Goal: Navigation & Orientation: Find specific page/section

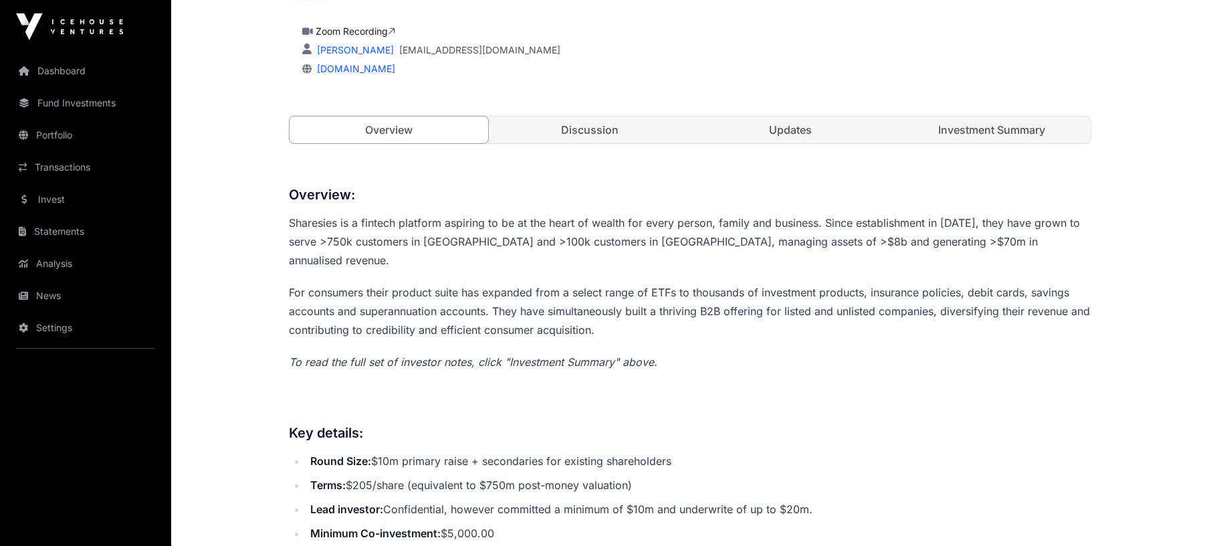
scroll to position [425, 0]
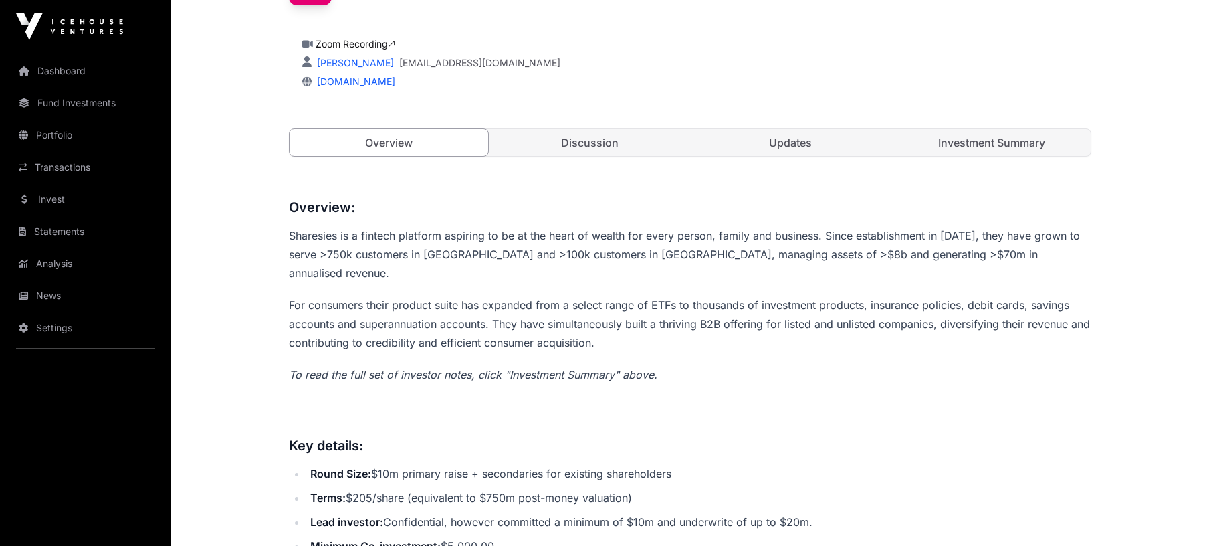
click at [1010, 146] on link "Investment Summary" at bounding box center [992, 142] width 199 height 27
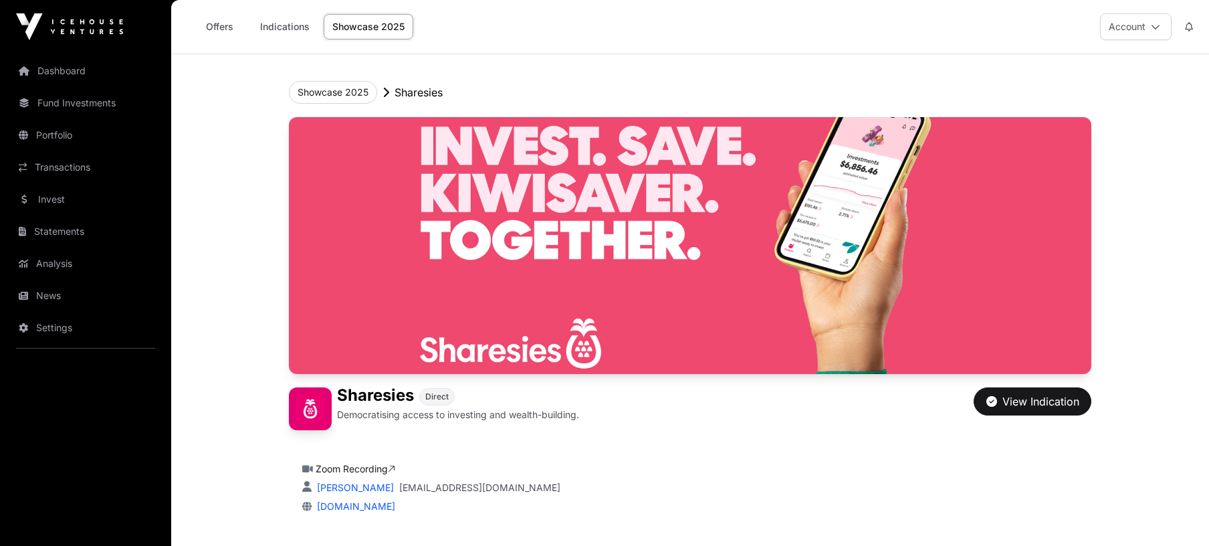
click at [1159, 25] on button "Account" at bounding box center [1136, 26] width 72 height 27
click at [1126, 26] on button "Account" at bounding box center [1136, 26] width 72 height 27
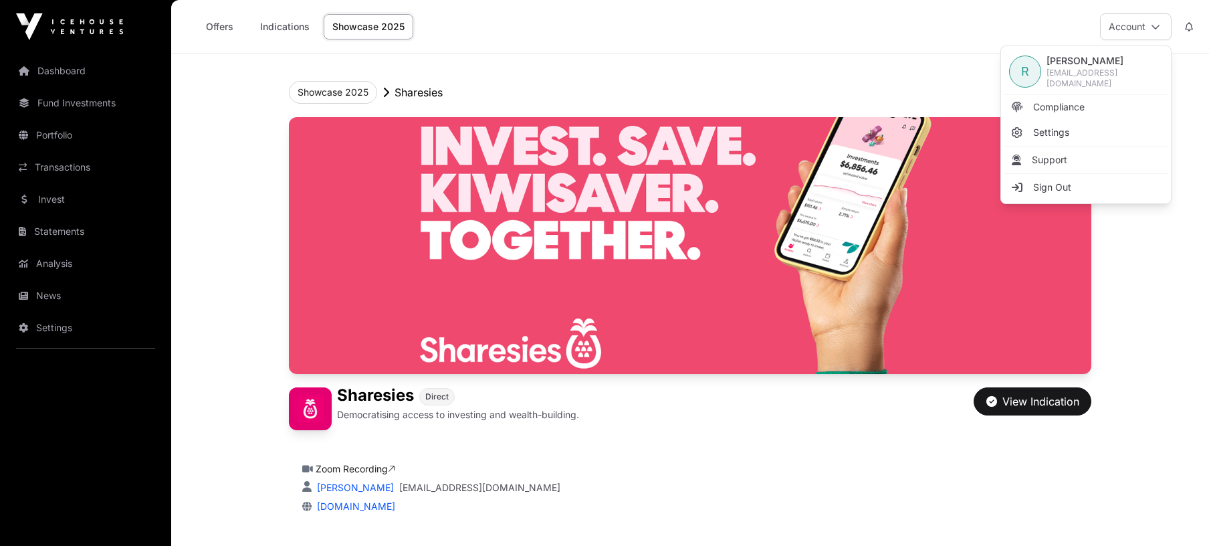
click at [820, 87] on div "Showcase 2025 Sharesies" at bounding box center [690, 92] width 802 height 23
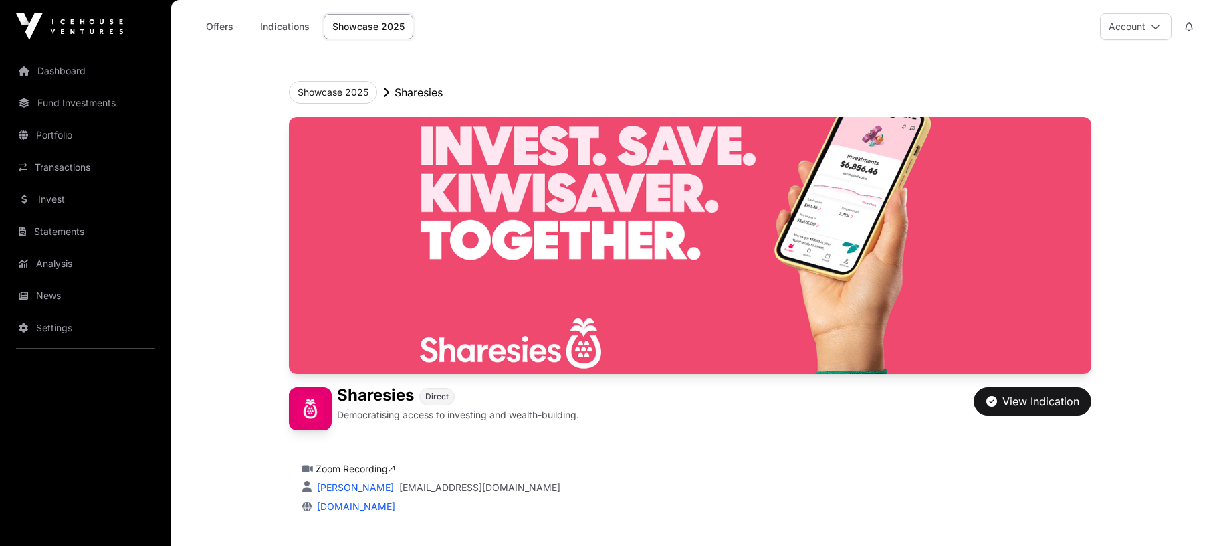
click at [287, 19] on link "Indications" at bounding box center [284, 26] width 67 height 25
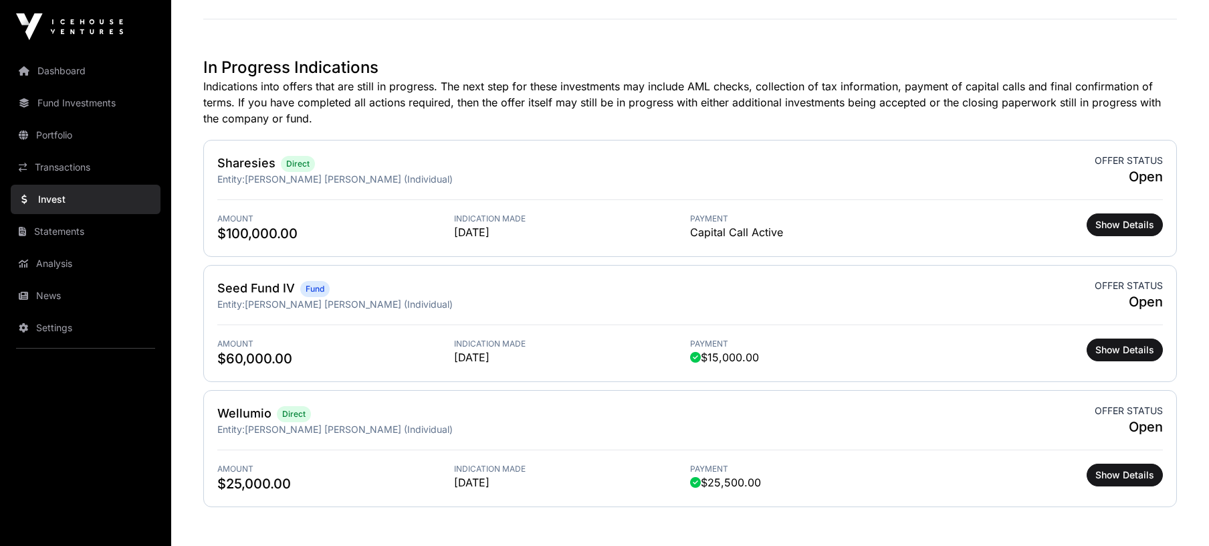
scroll to position [355, 0]
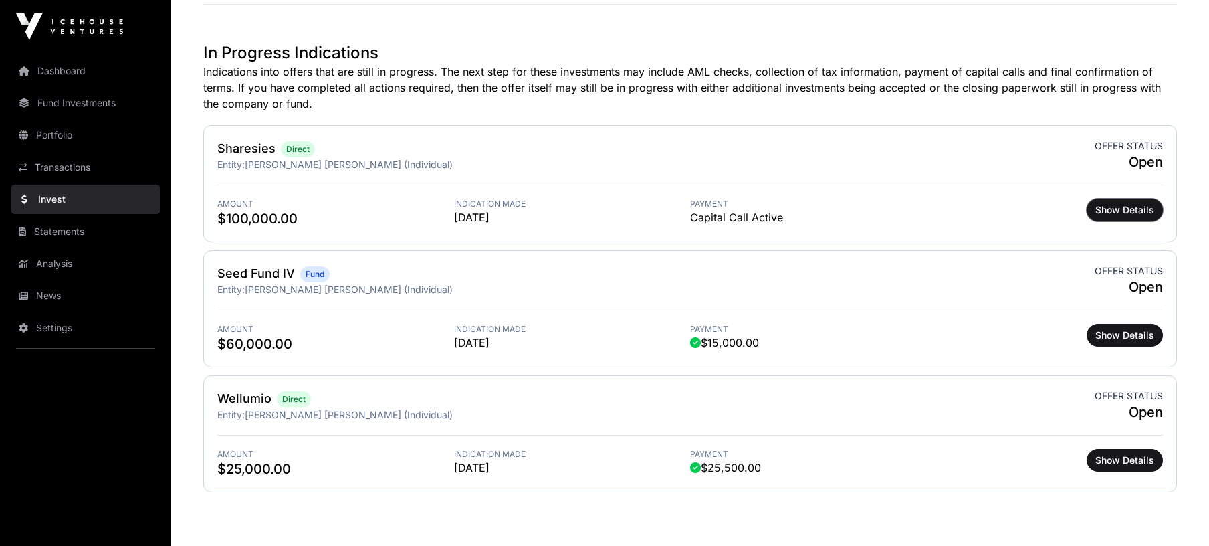
click at [1132, 206] on span "Show Details" at bounding box center [1124, 209] width 59 height 13
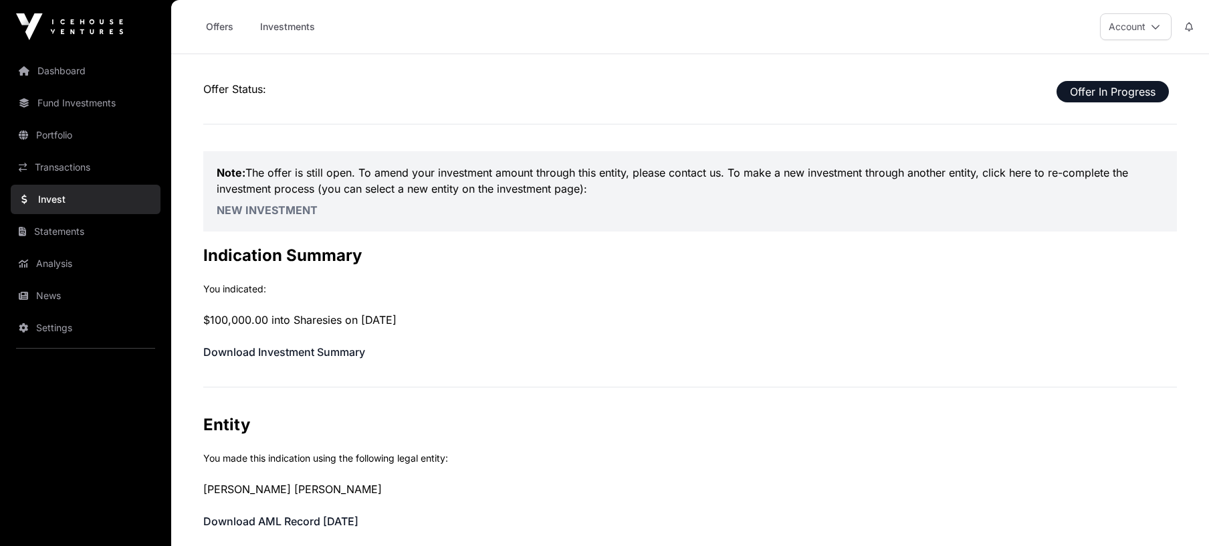
click at [66, 229] on link "Statements" at bounding box center [86, 231] width 150 height 29
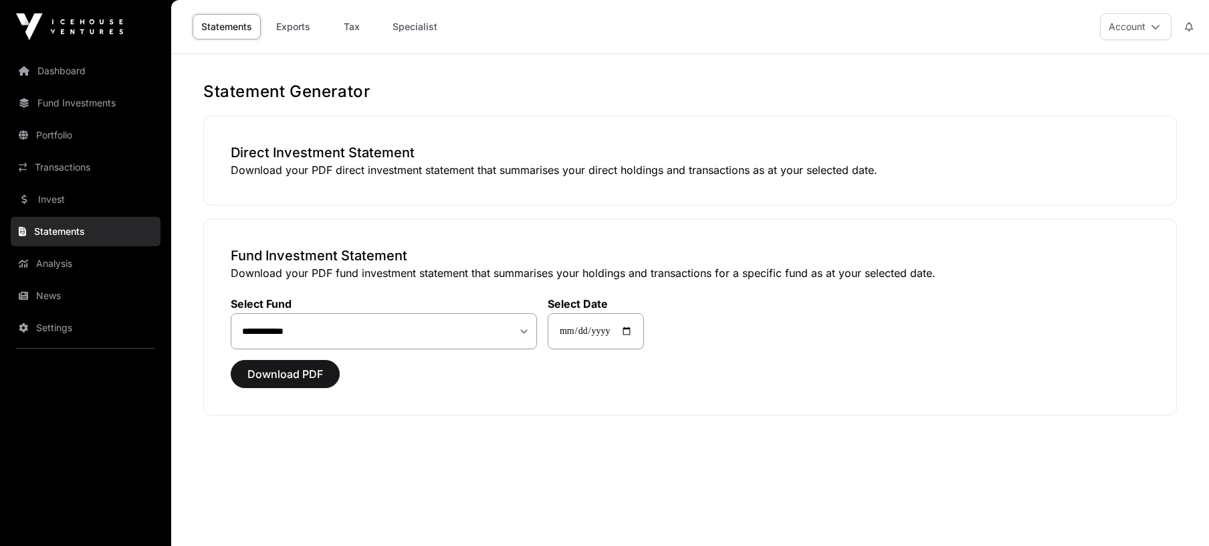
click at [405, 164] on p "Download your PDF direct investment statement that summarises your direct holdi…" at bounding box center [690, 170] width 919 height 16
click at [320, 166] on p "Download your PDF direct investment statement that summarises your direct holdi…" at bounding box center [690, 170] width 919 height 16
click at [302, 153] on h3 "Direct Investment Statement" at bounding box center [690, 152] width 919 height 19
click at [66, 163] on link "Transactions" at bounding box center [86, 166] width 150 height 29
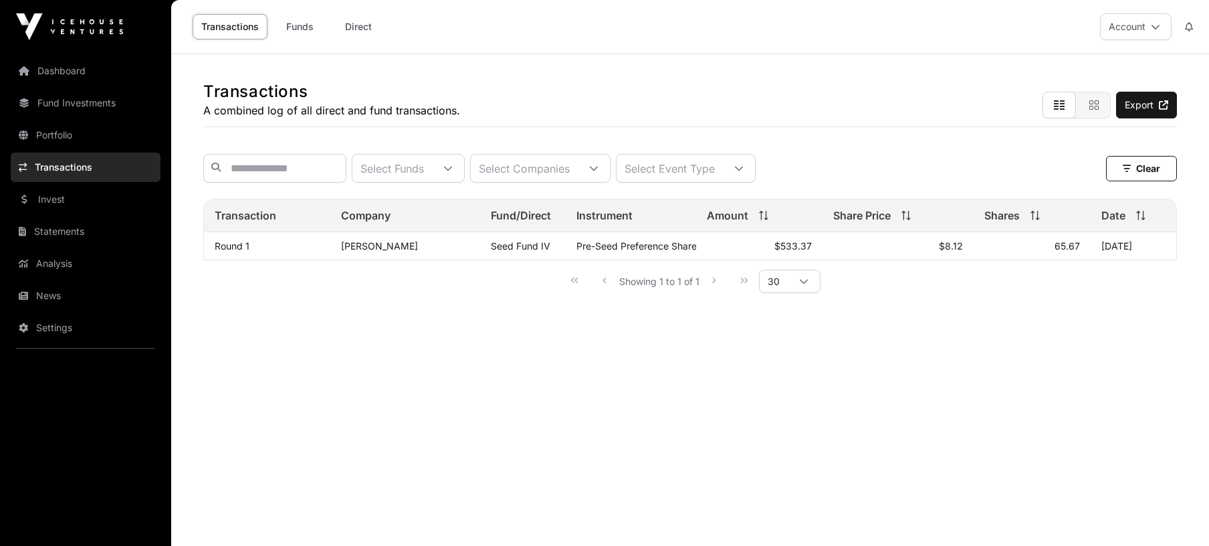
click at [66, 163] on link "Transactions" at bounding box center [86, 166] width 150 height 29
click at [57, 133] on link "Portfolio" at bounding box center [86, 134] width 150 height 29
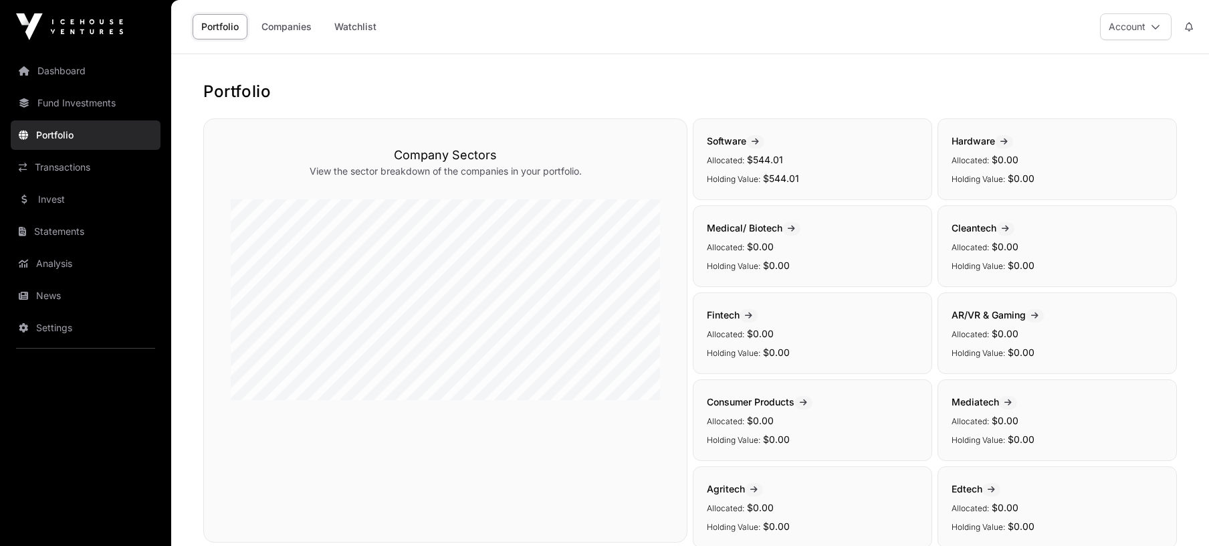
click at [69, 103] on link "Fund Investments" at bounding box center [86, 102] width 150 height 29
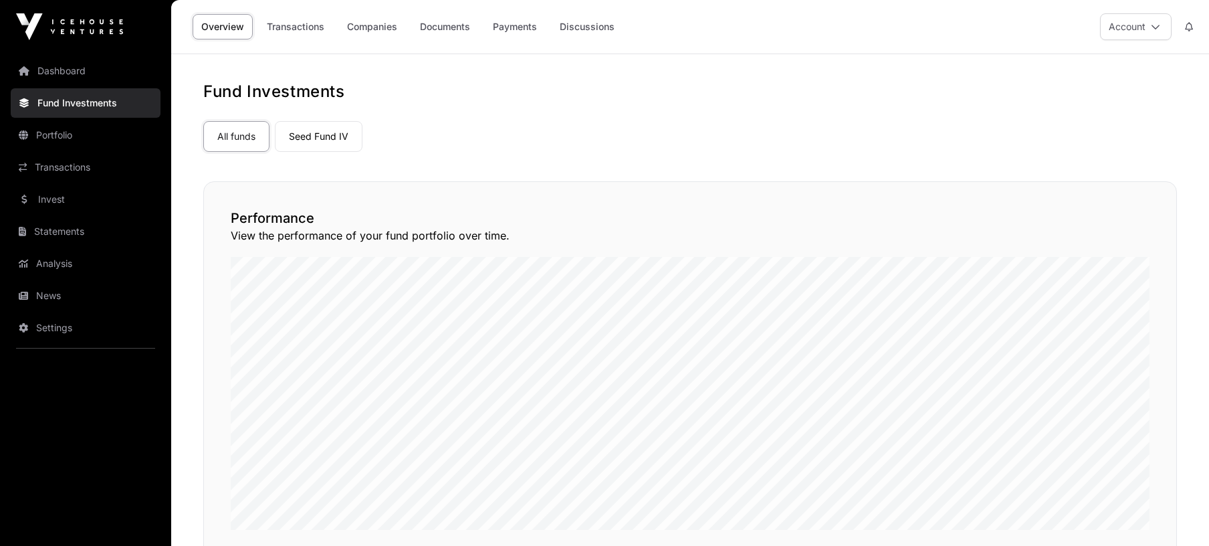
click at [60, 70] on link "Dashboard" at bounding box center [86, 70] width 150 height 29
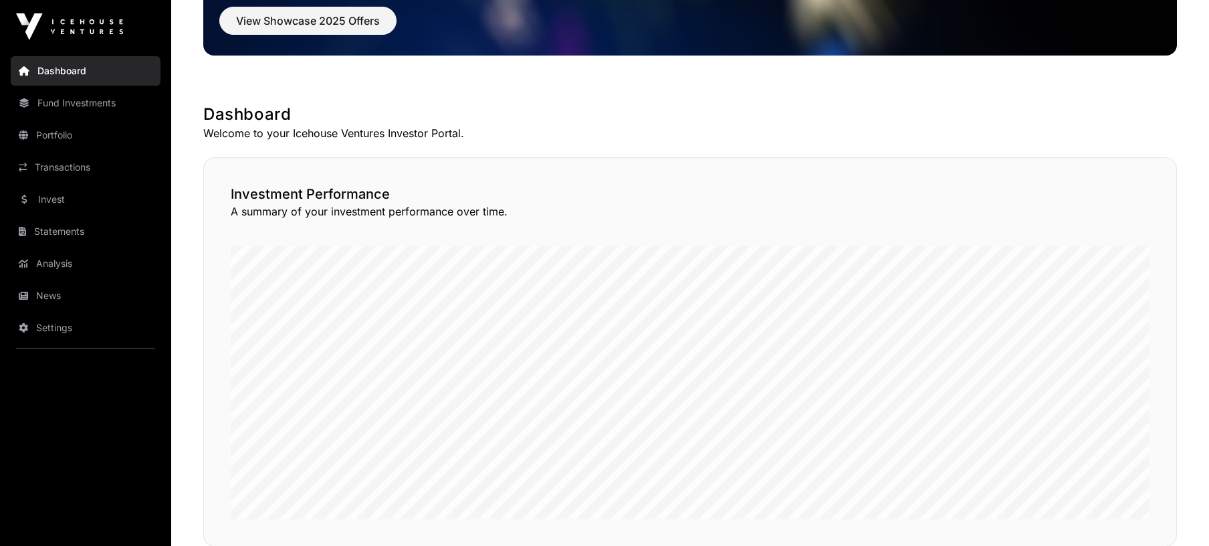
scroll to position [47, 0]
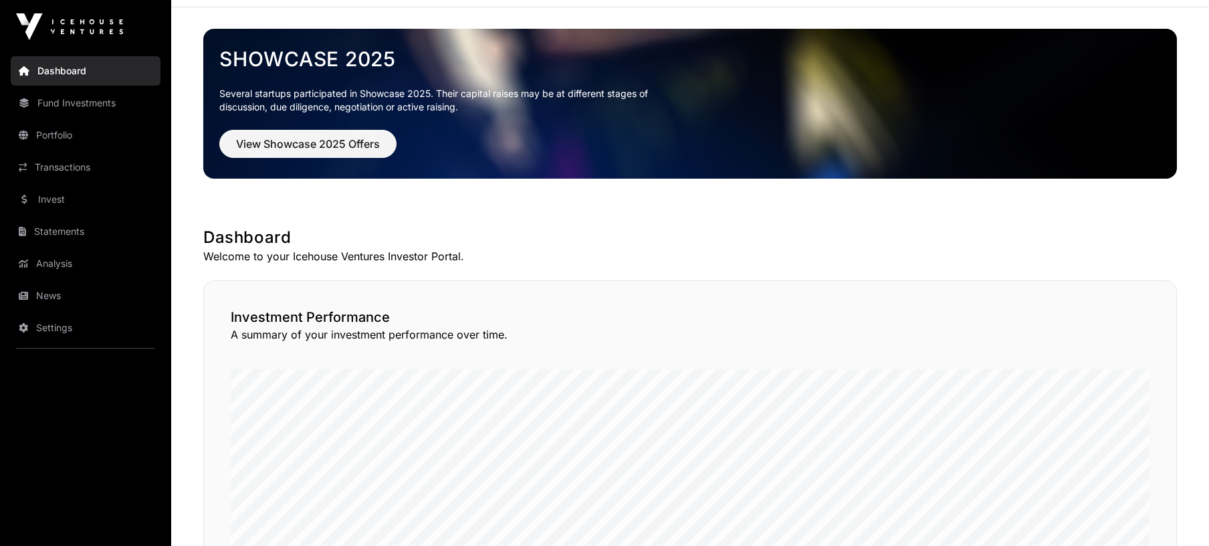
click at [54, 199] on link "Invest" at bounding box center [86, 199] width 150 height 29
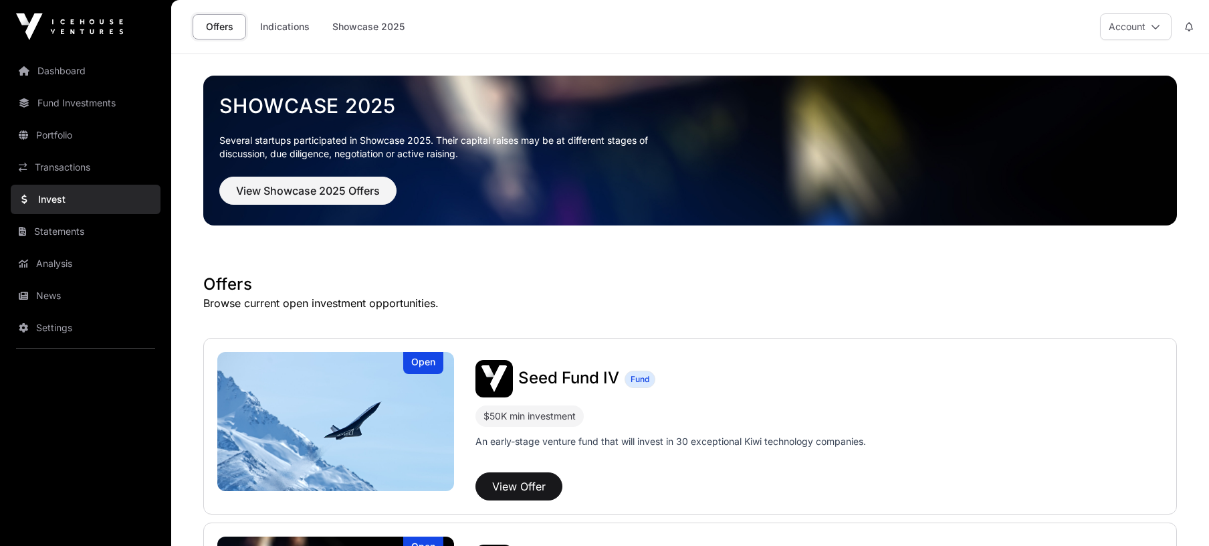
click at [53, 134] on link "Portfolio" at bounding box center [86, 134] width 150 height 29
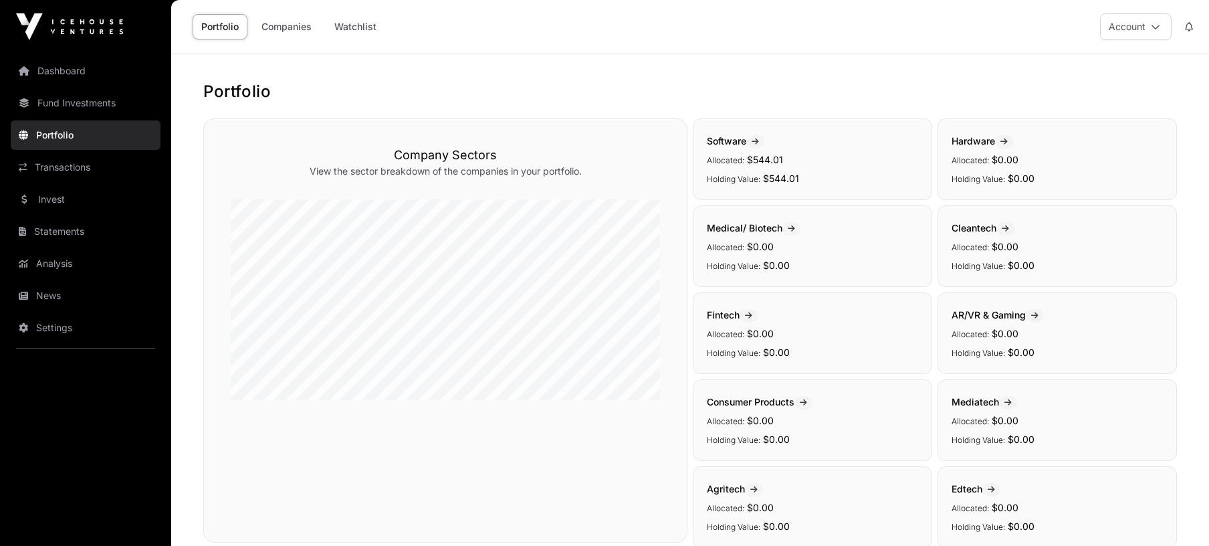
click at [70, 167] on link "Transactions" at bounding box center [86, 166] width 150 height 29
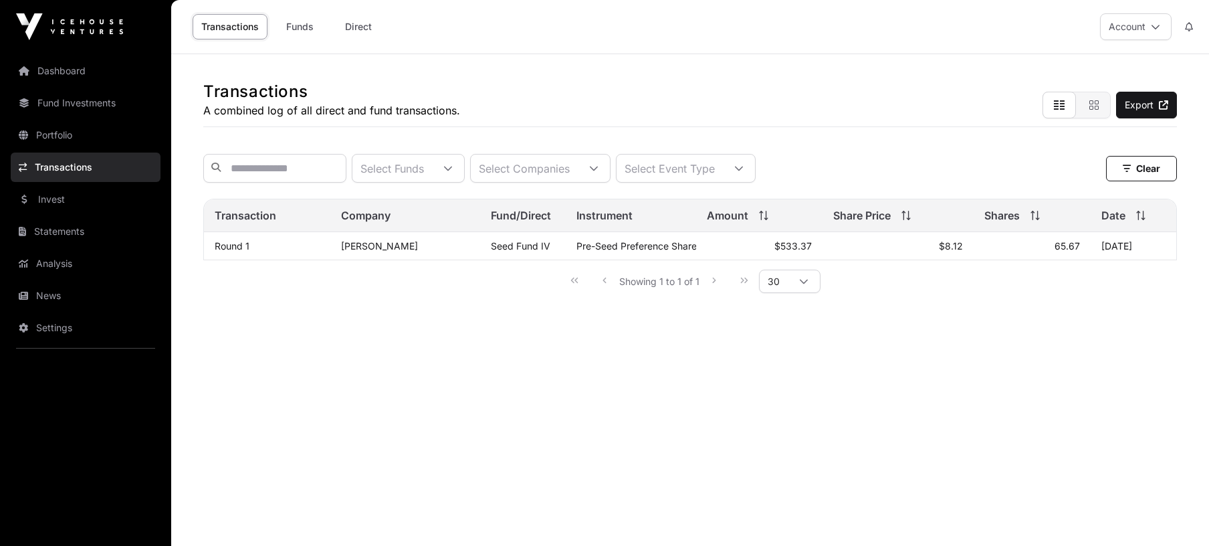
click at [357, 23] on link "Direct" at bounding box center [358, 26] width 53 height 25
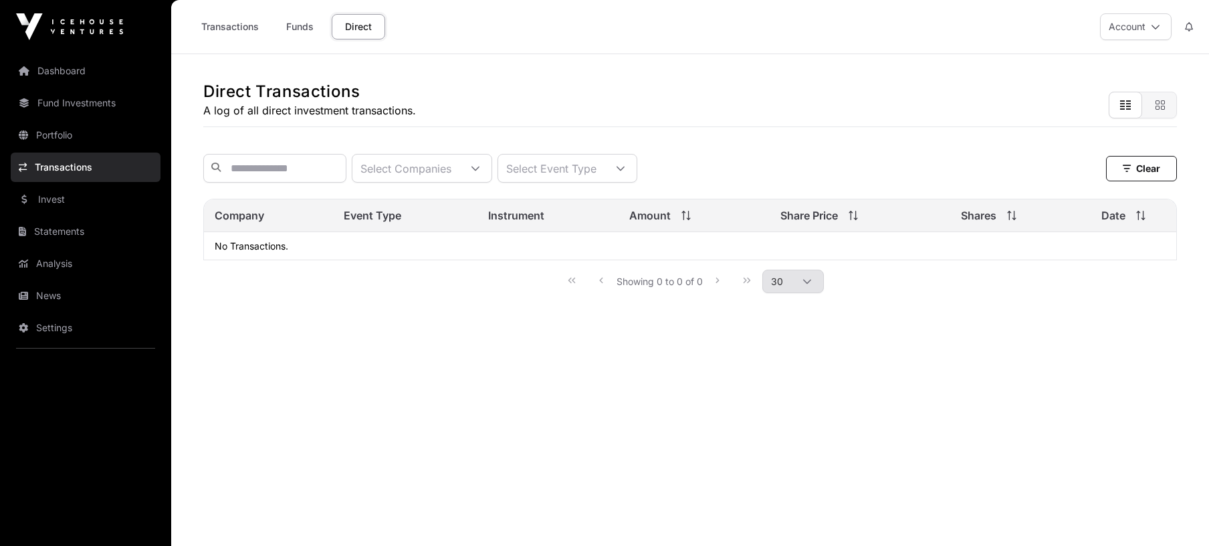
click at [295, 23] on link "Funds" at bounding box center [299, 26] width 53 height 25
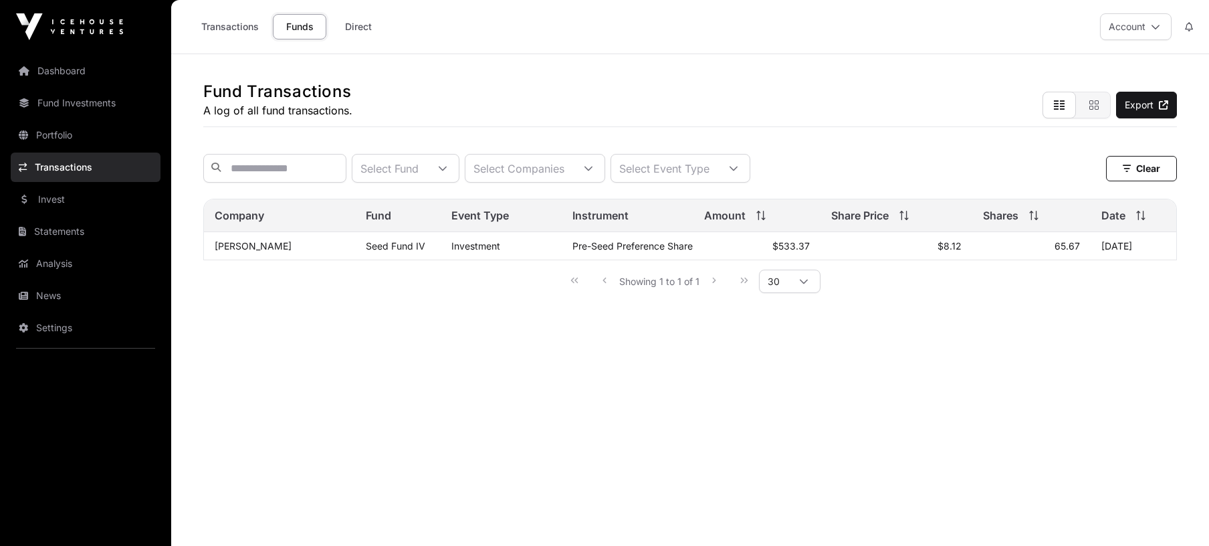
click at [241, 26] on link "Transactions" at bounding box center [230, 26] width 75 height 25
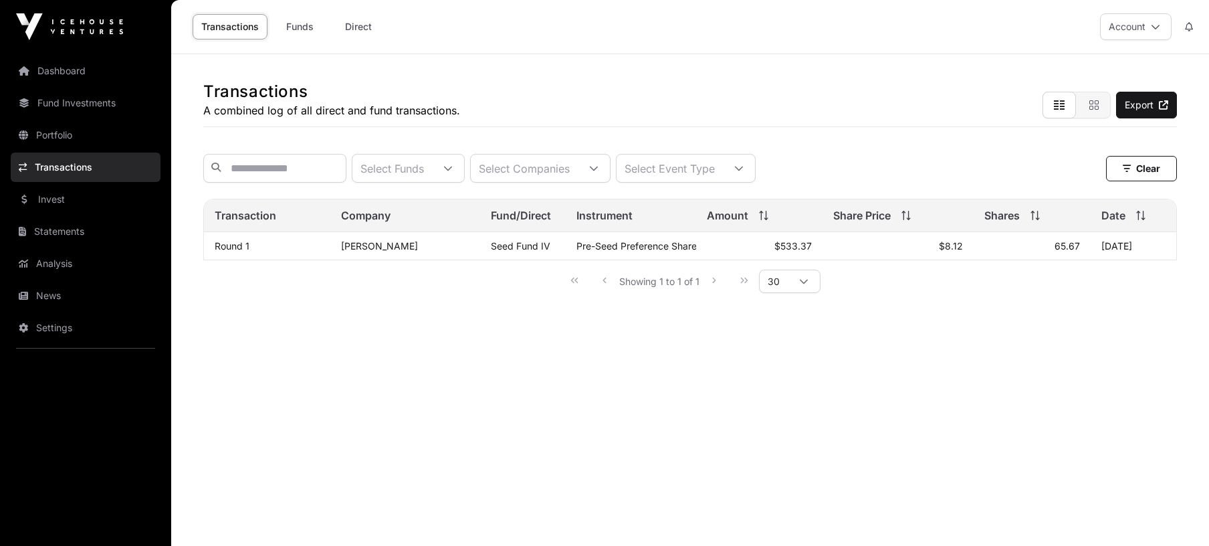
click at [61, 68] on link "Dashboard" at bounding box center [86, 70] width 150 height 29
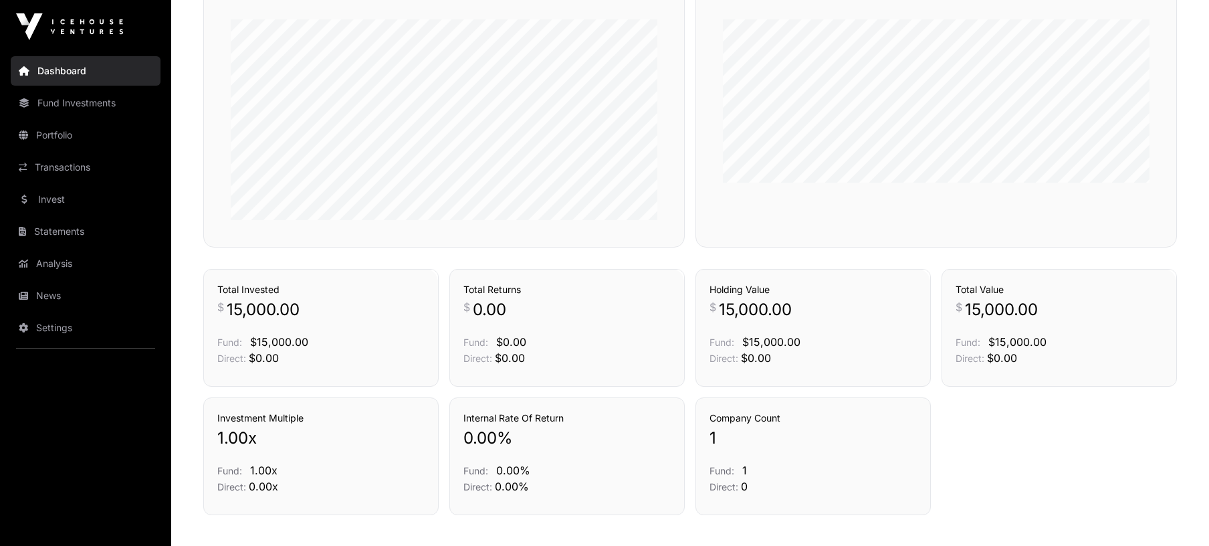
scroll to position [790, 0]
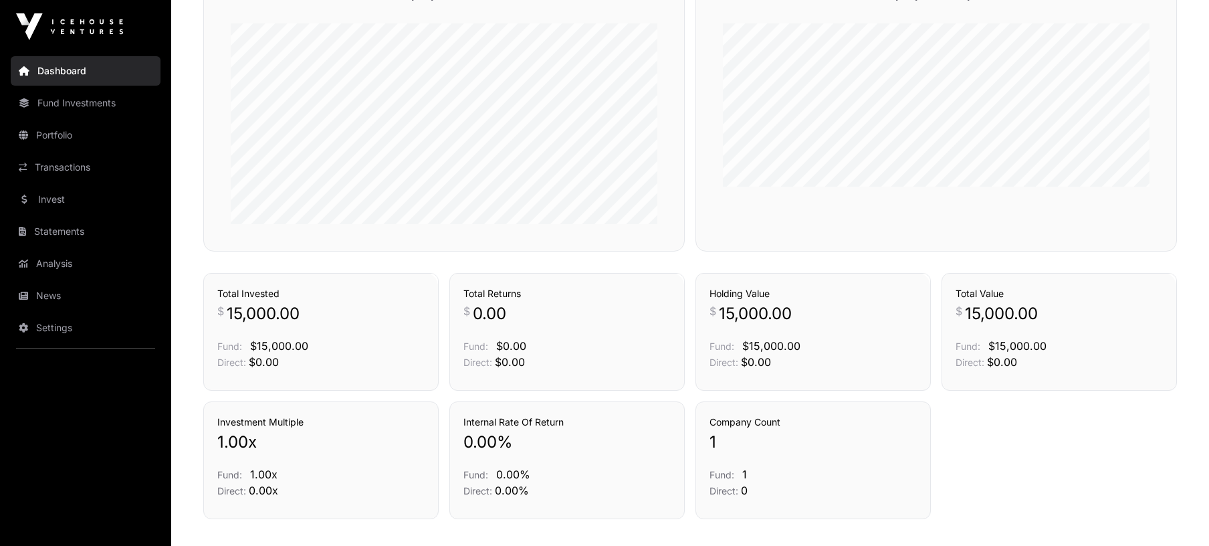
click at [58, 259] on link "Analysis" at bounding box center [86, 263] width 150 height 29
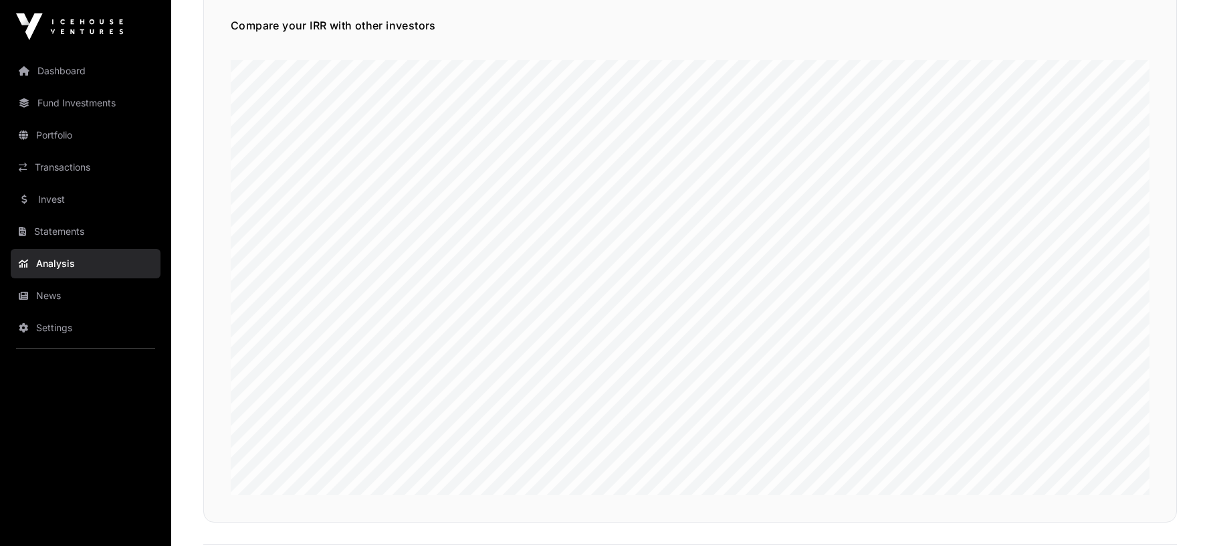
scroll to position [178, 0]
click at [57, 230] on link "Statements" at bounding box center [86, 231] width 150 height 29
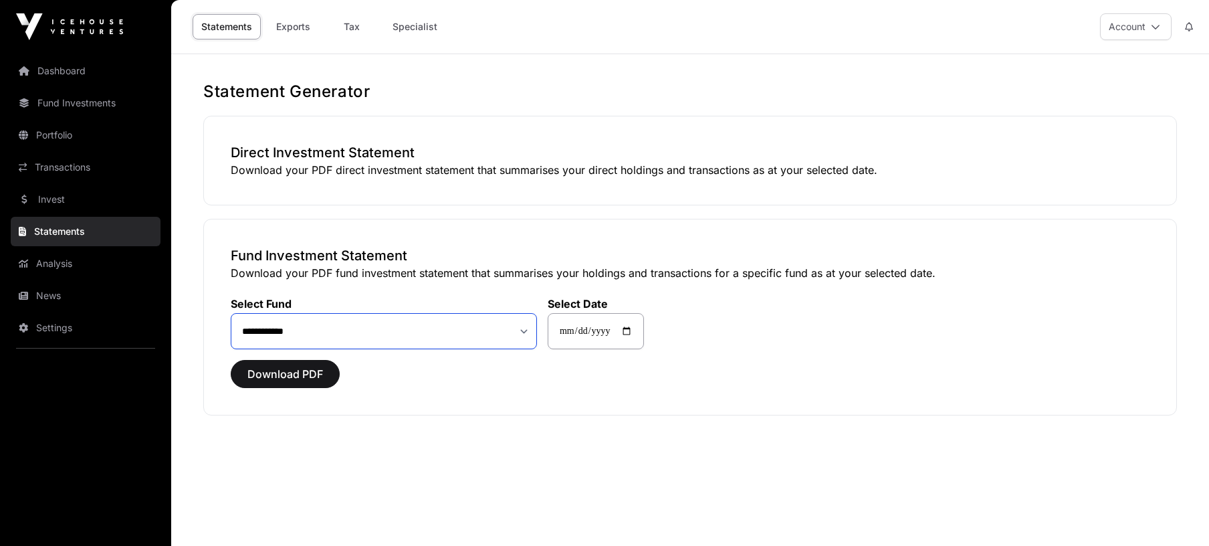
click at [524, 329] on select "**********" at bounding box center [384, 331] width 306 height 36
click at [59, 197] on link "Invest" at bounding box center [86, 199] width 150 height 29
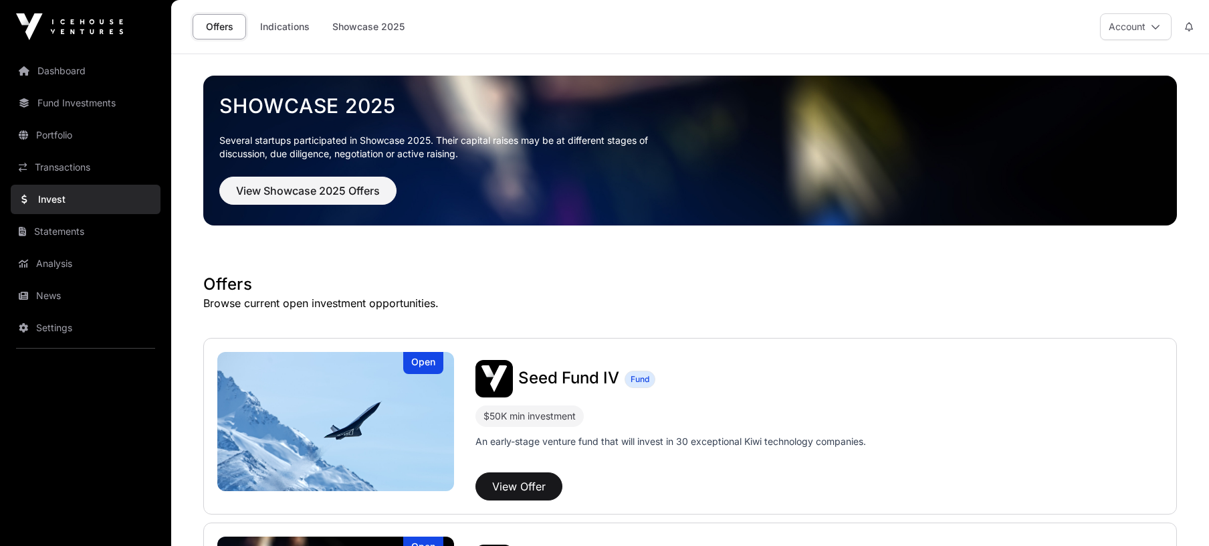
click at [288, 23] on link "Indications" at bounding box center [284, 26] width 67 height 25
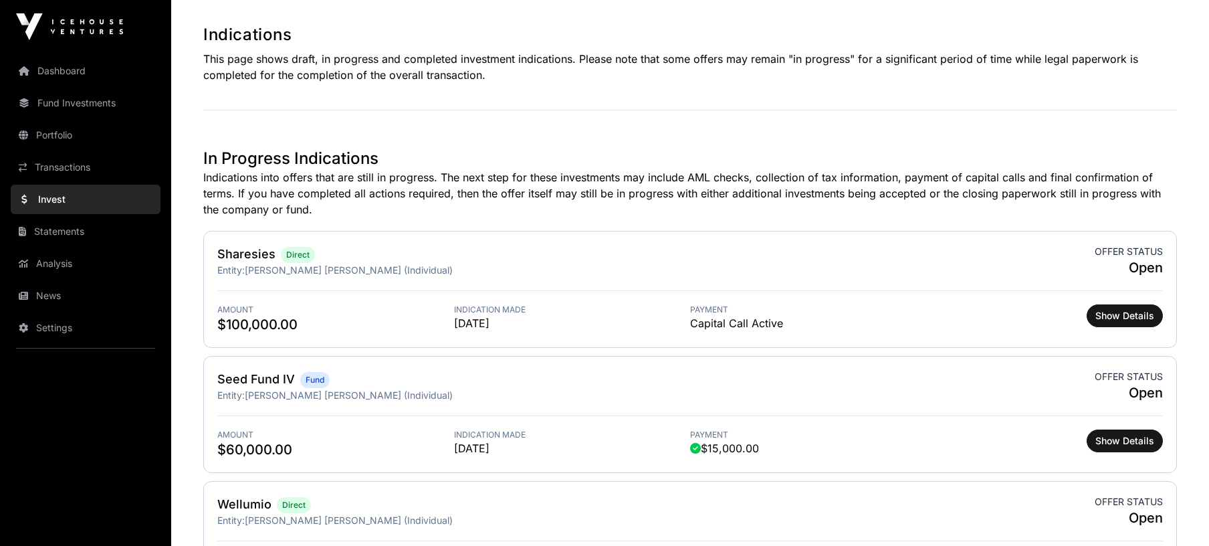
scroll to position [239, 0]
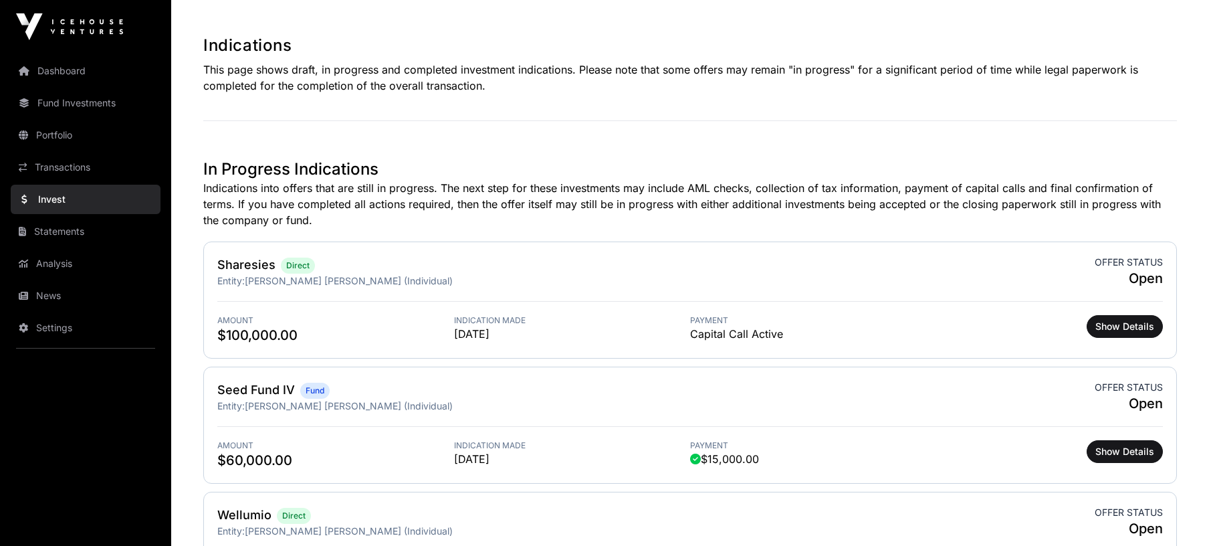
click at [727, 330] on span "Capital Call Active" at bounding box center [736, 334] width 93 height 16
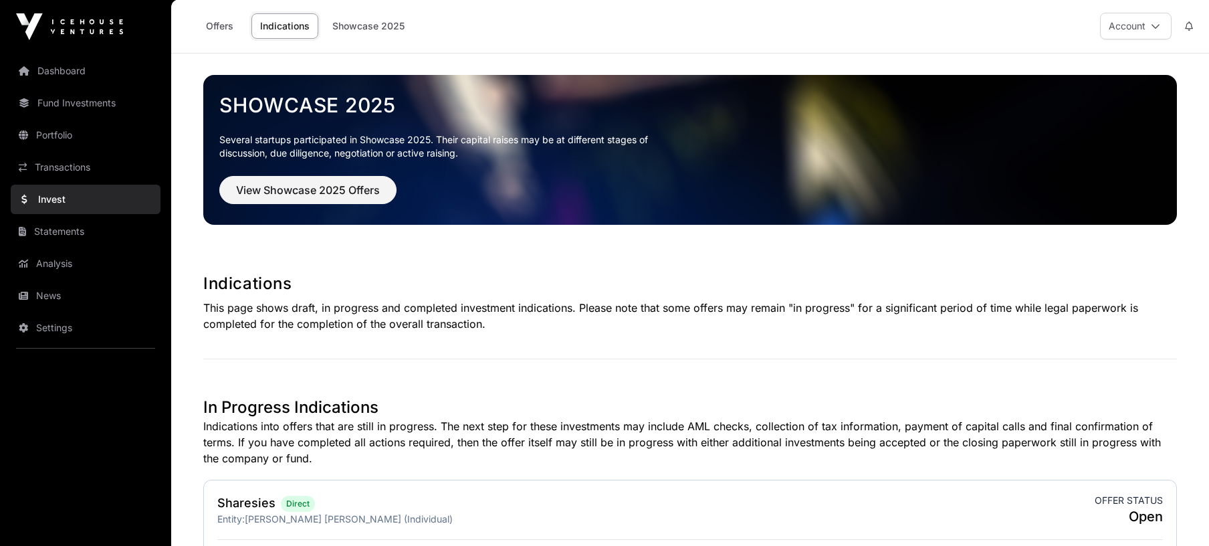
scroll to position [0, 0]
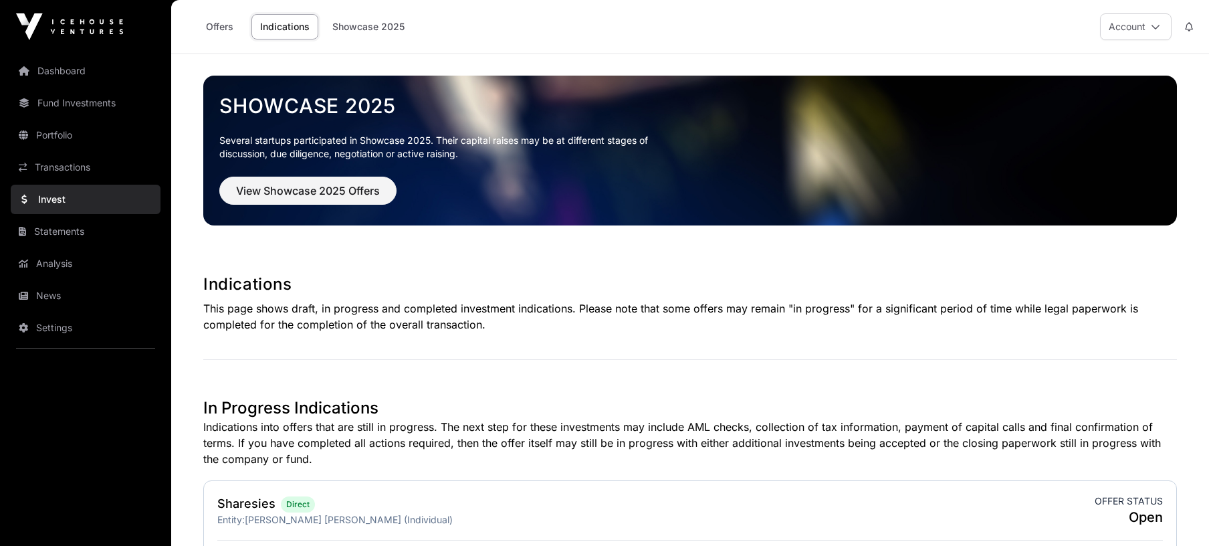
click at [216, 25] on link "Offers" at bounding box center [219, 26] width 53 height 25
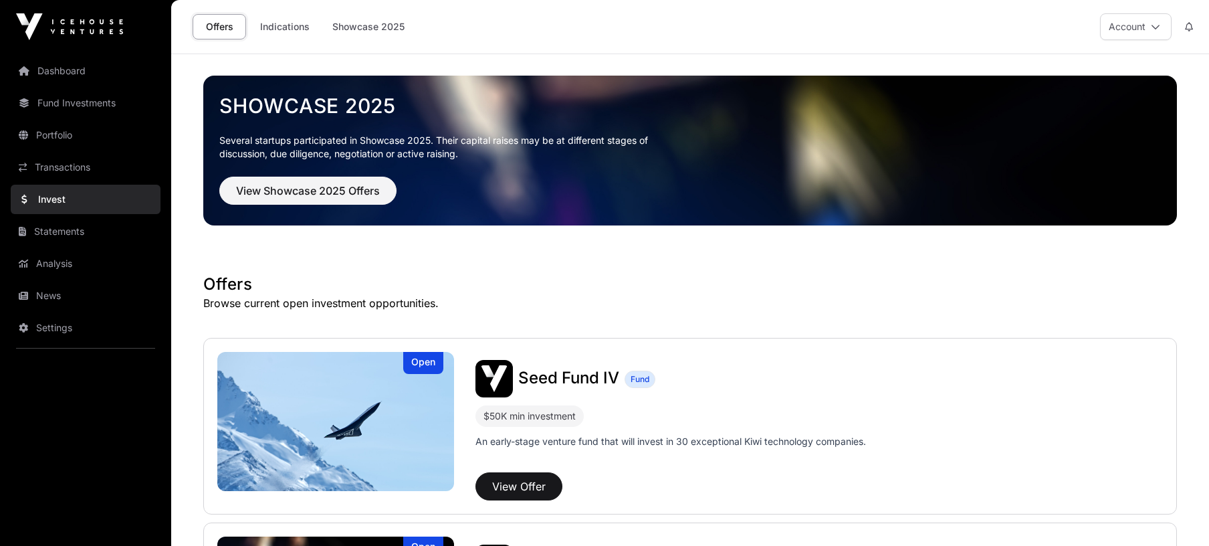
click at [72, 164] on link "Transactions" at bounding box center [86, 166] width 150 height 29
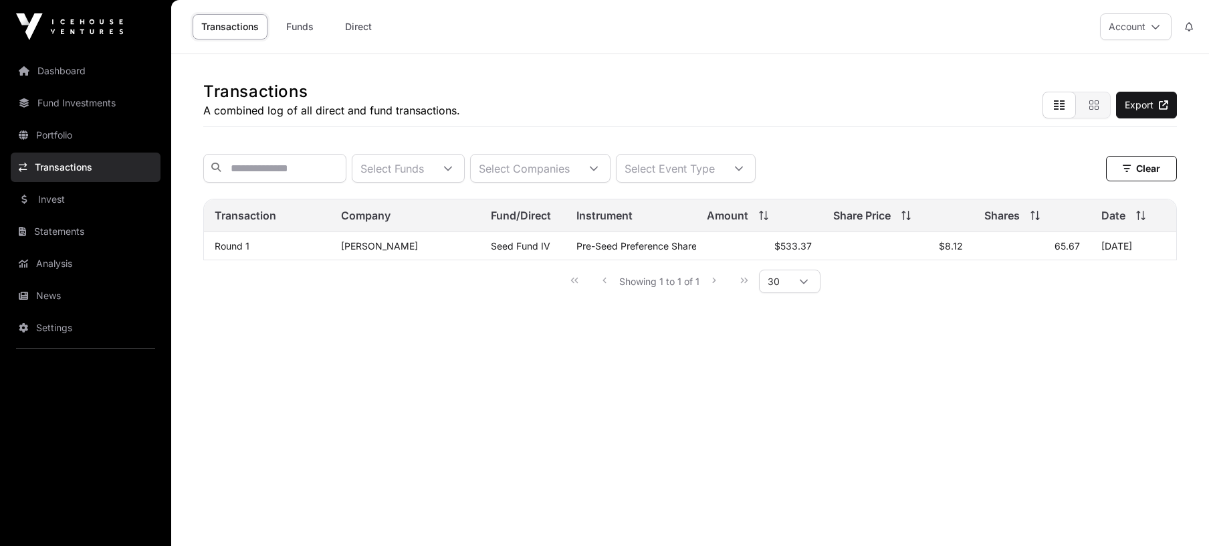
click at [66, 134] on link "Portfolio" at bounding box center [86, 134] width 150 height 29
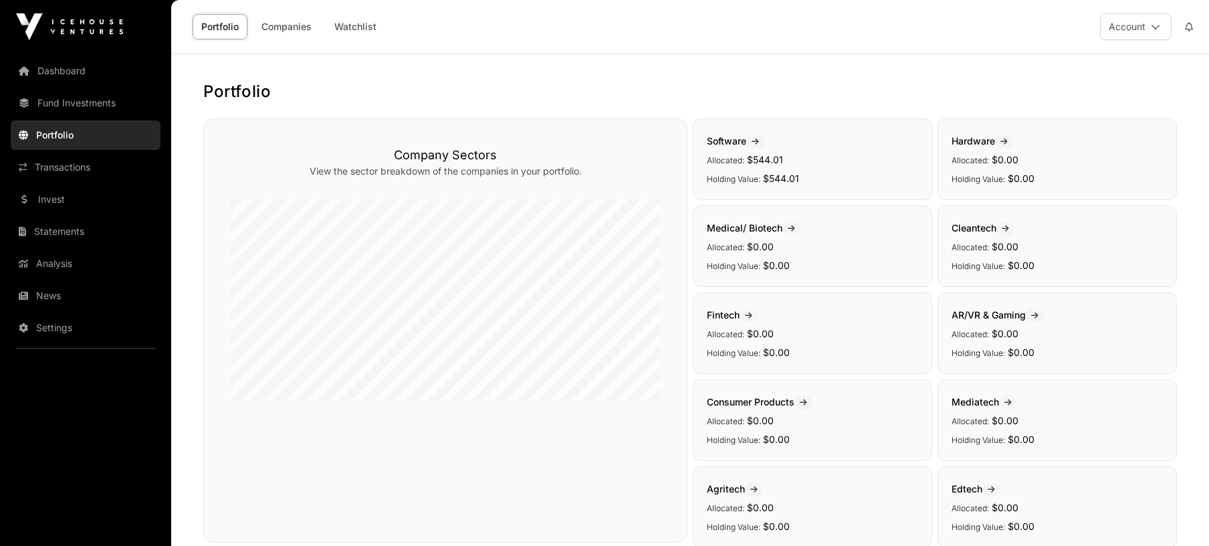
click at [77, 101] on link "Fund Investments" at bounding box center [86, 102] width 150 height 29
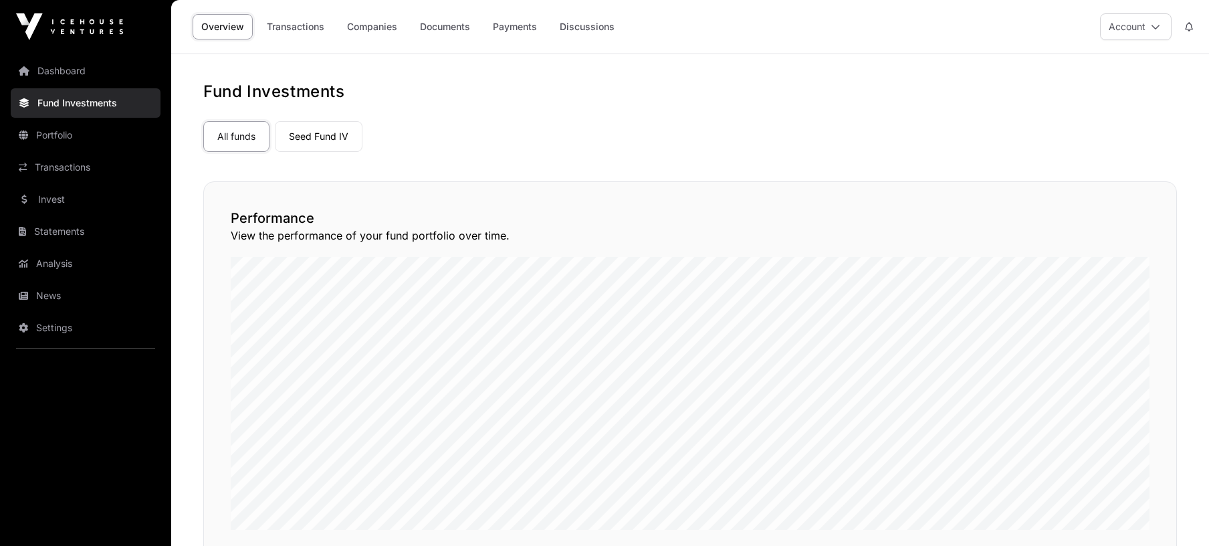
click at [75, 70] on link "Dashboard" at bounding box center [86, 70] width 150 height 29
